Goal: Task Accomplishment & Management: Manage account settings

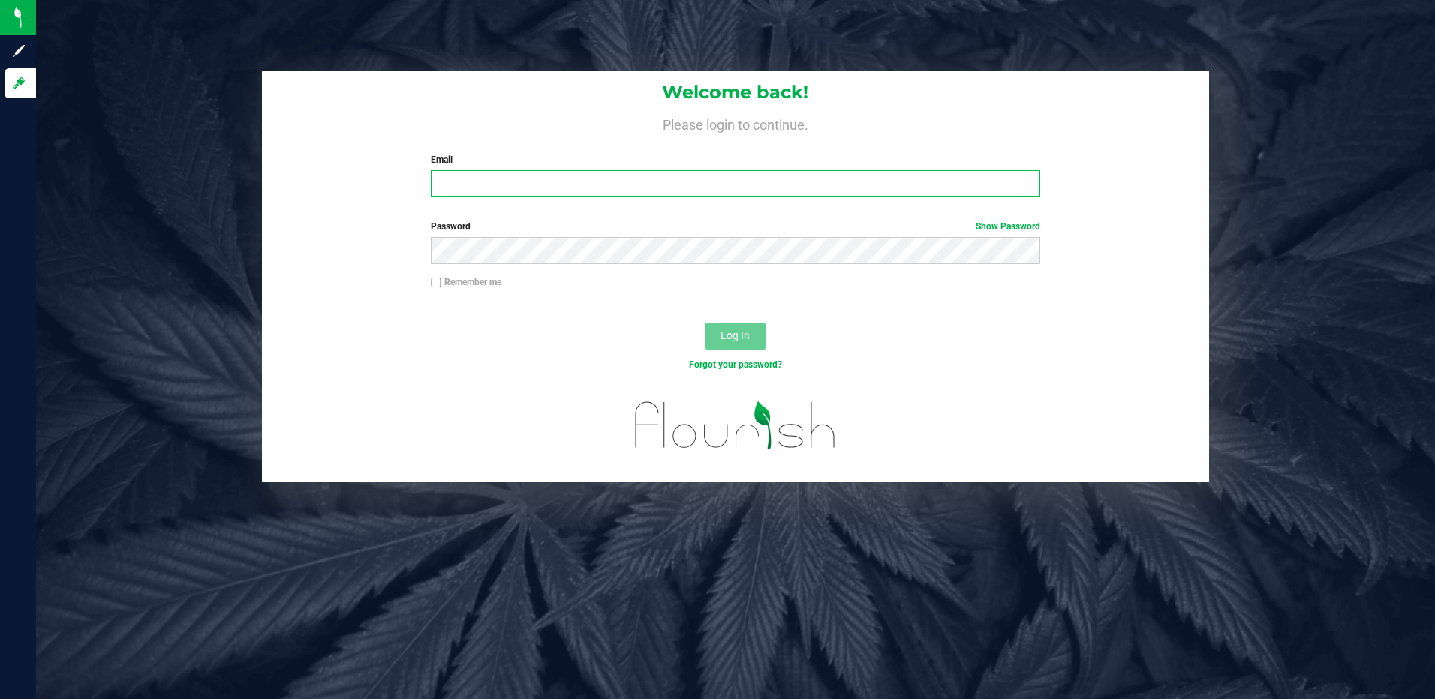
click at [501, 179] on input "Email" at bounding box center [735, 183] width 609 height 27
type input "[EMAIL_ADDRESS][DOMAIN_NAME]"
click at [705, 323] on button "Log In" at bounding box center [735, 336] width 60 height 27
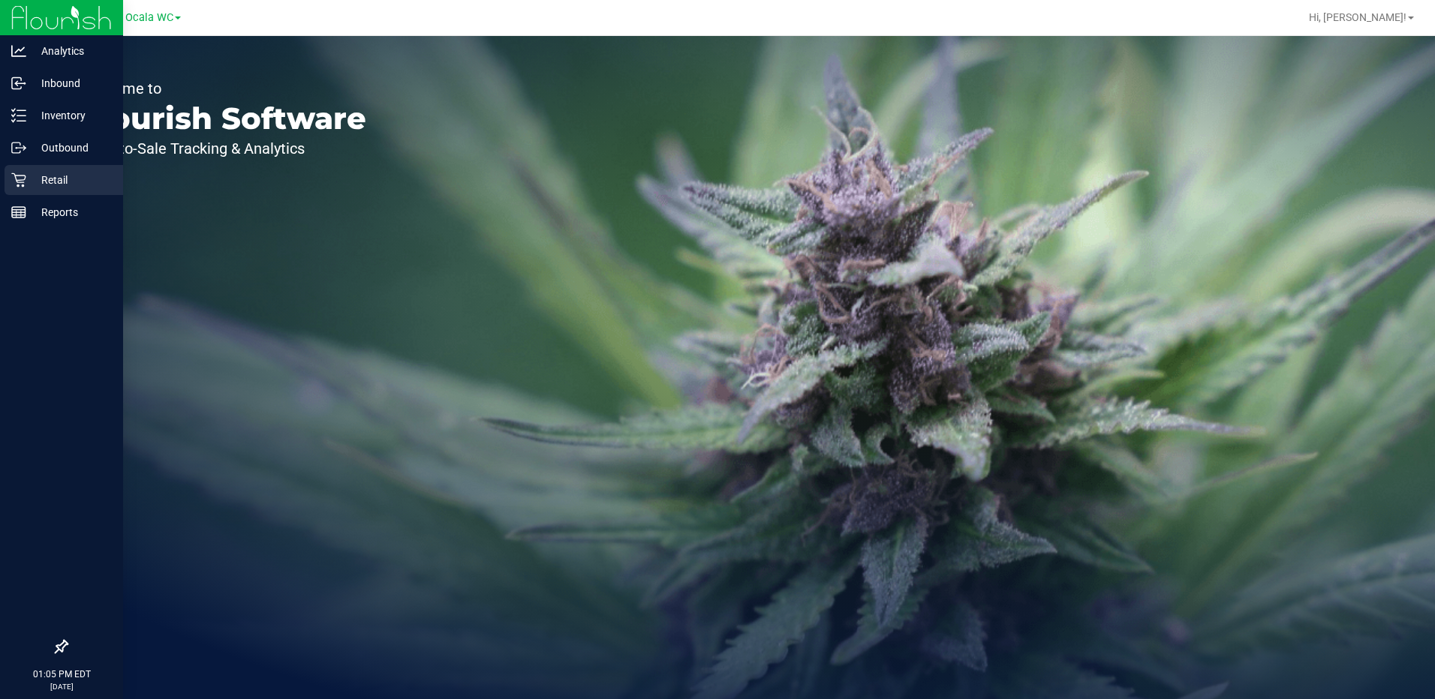
click at [21, 179] on icon at bounding box center [18, 180] width 15 height 15
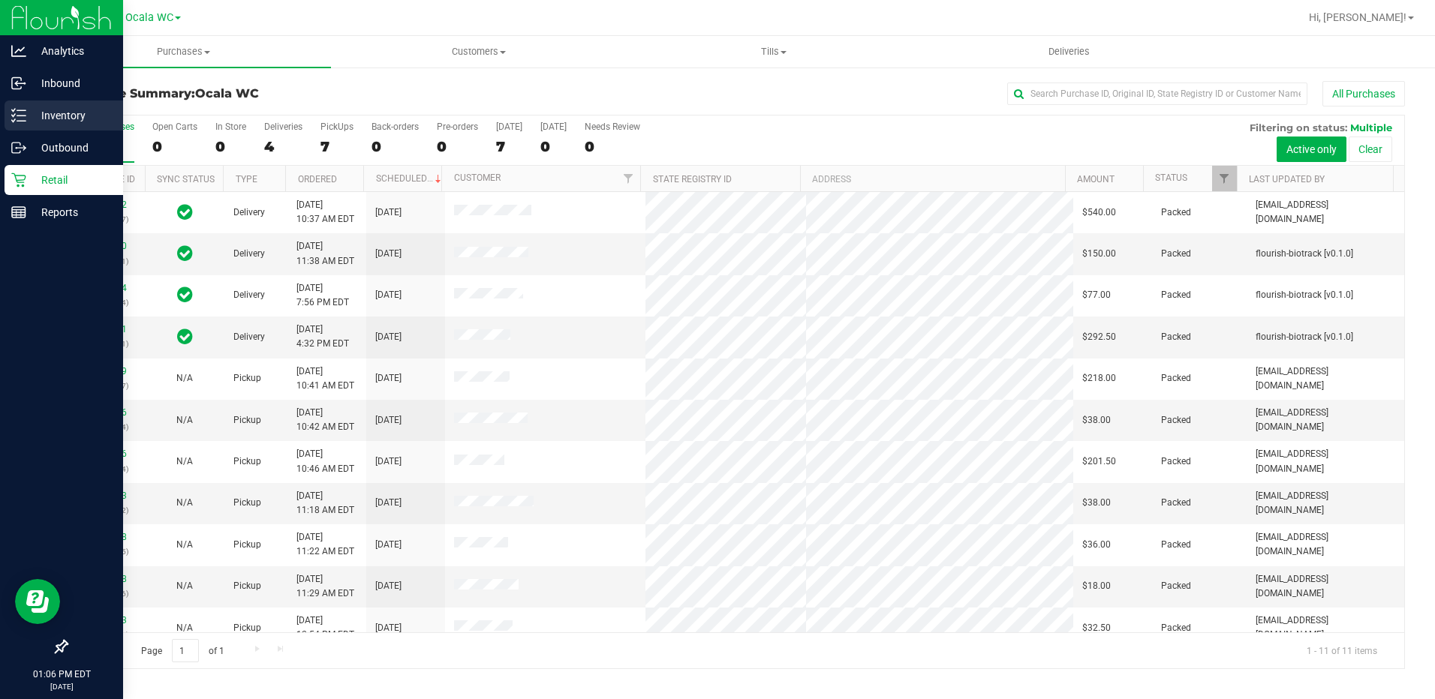
click at [32, 108] on p "Inventory" at bounding box center [71, 116] width 90 height 18
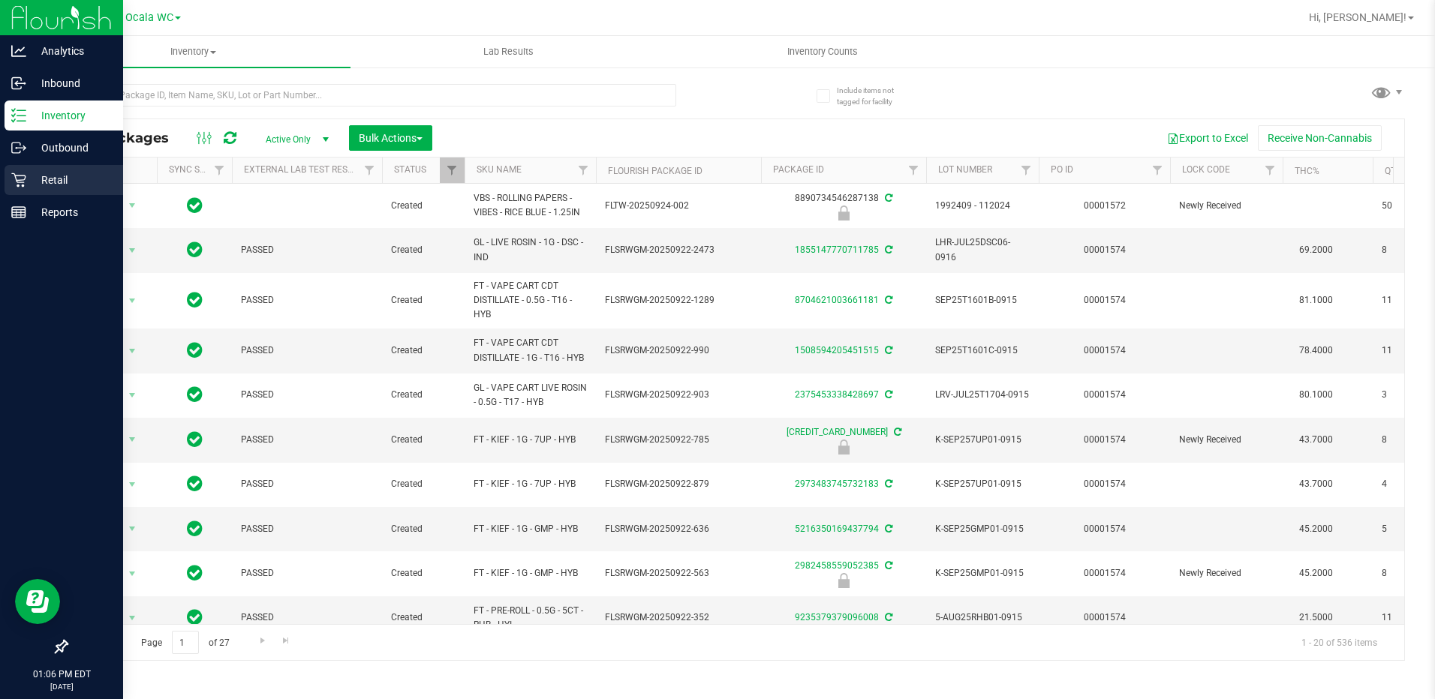
click at [32, 170] on div "Retail" at bounding box center [64, 180] width 119 height 30
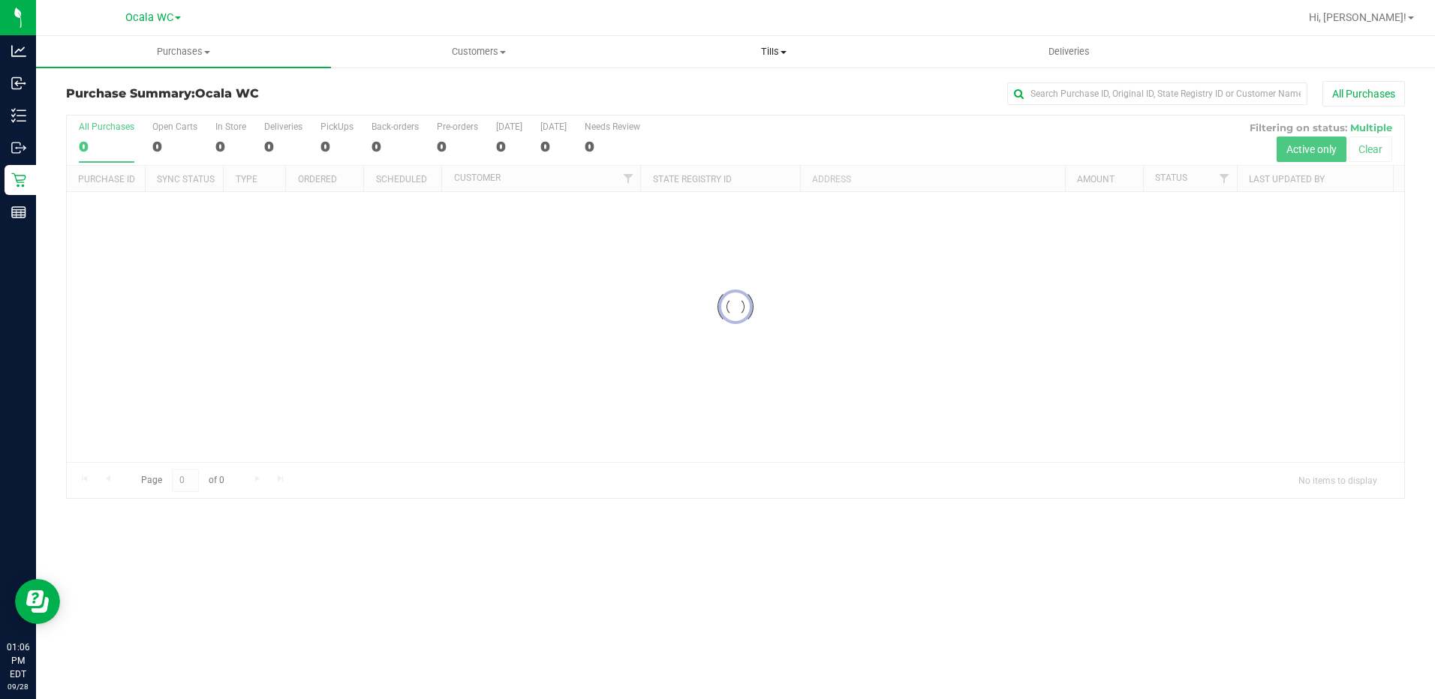
click at [762, 58] on span "Tills" at bounding box center [773, 52] width 293 height 14
click at [678, 83] on li "Manage tills" at bounding box center [774, 91] width 295 height 18
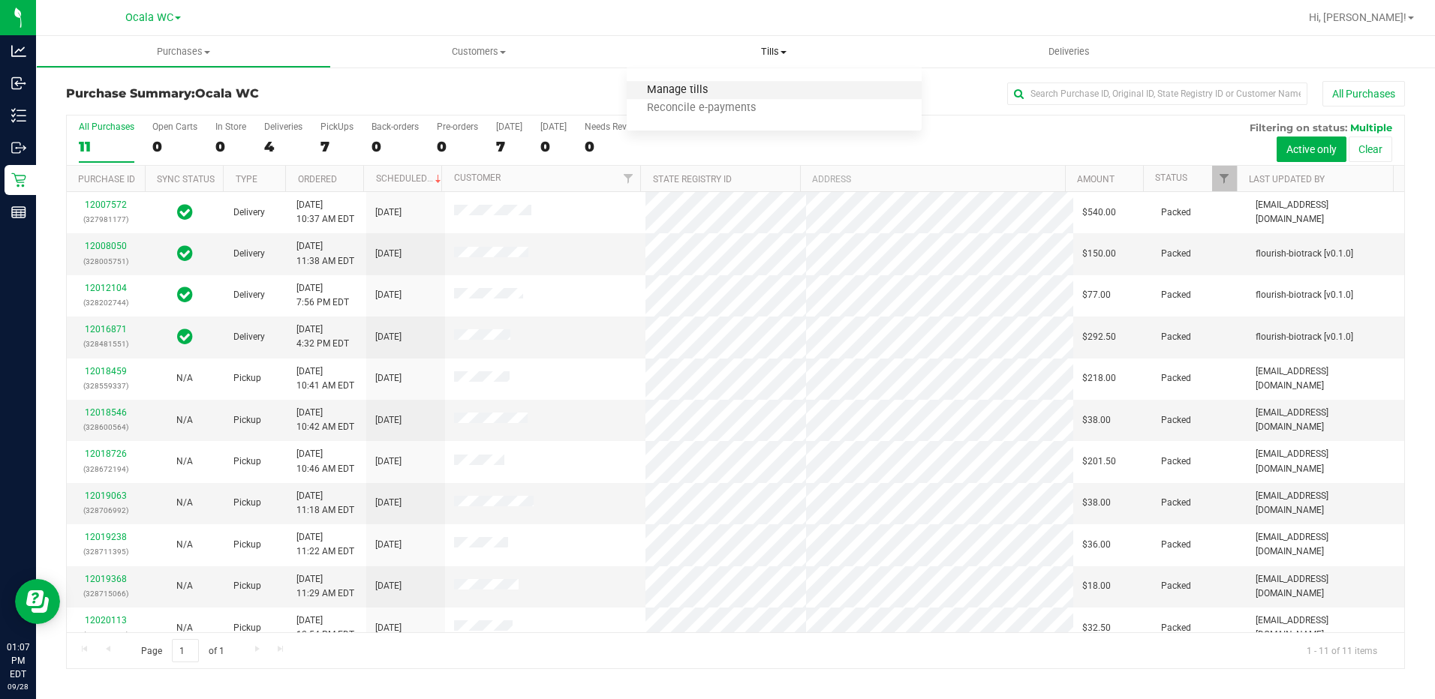
click at [669, 95] on span "Manage tills" at bounding box center [677, 90] width 101 height 13
